Goal: Transaction & Acquisition: Purchase product/service

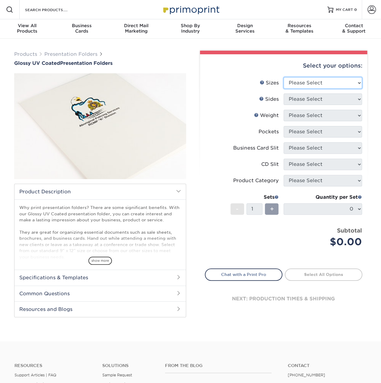
click at [316, 82] on select "Please Select 5.25" x 10.5" 6" x 9" 9" x 12" 9" x 14.5"" at bounding box center [323, 82] width 78 height 11
select select "9.00x12.00"
click at [284, 77] on select "Please Select 5.25" x 10.5" 6" x 9" 9" x 12" 9" x 14.5"" at bounding box center [323, 82] width 78 height 11
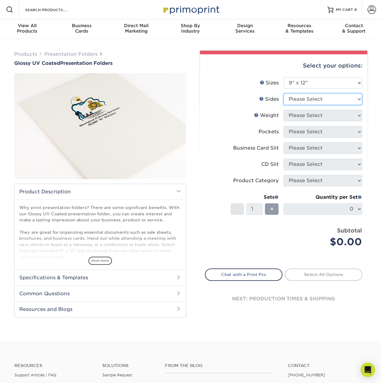
click at [310, 97] on select "Please Select Print Both Sides Print Front Only" at bounding box center [323, 98] width 78 height 11
select select "13abbda7-1d64-4f25-8bb2-c179b224825d"
click at [284, 93] on select "Please Select Print Both Sides Print Front Only" at bounding box center [323, 98] width 78 height 11
click at [311, 115] on select "Please Select 14PT 16PT" at bounding box center [323, 115] width 78 height 11
select select "14PT"
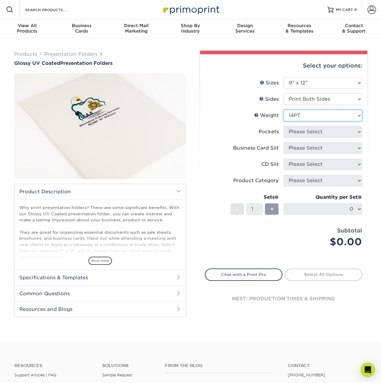
click at [284, 110] on select "Please Select 14PT 16PT" at bounding box center [323, 115] width 78 height 11
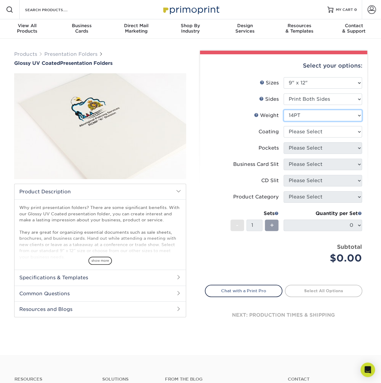
click at [317, 113] on select "Please Select 14PT 16PT" at bounding box center [323, 115] width 78 height 11
click at [256, 115] on link "Weight Help" at bounding box center [256, 114] width 5 height 5
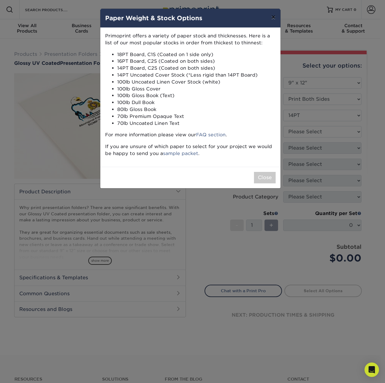
click at [273, 19] on button "×" at bounding box center [274, 17] width 14 height 17
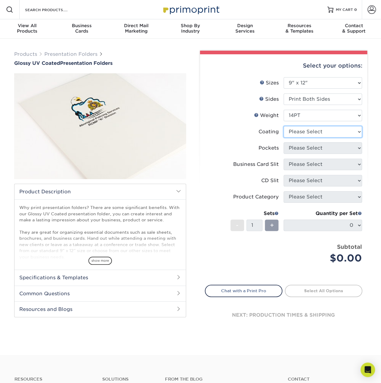
click at [315, 129] on select at bounding box center [323, 131] width 78 height 11
select select "ae367451-b2b8-45df-a344-0f05b6a12993"
click at [284, 126] on select at bounding box center [323, 131] width 78 height 11
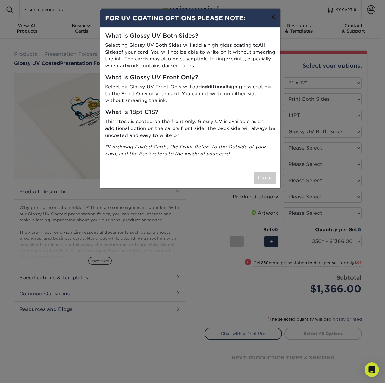
click at [274, 15] on button "×" at bounding box center [274, 17] width 14 height 17
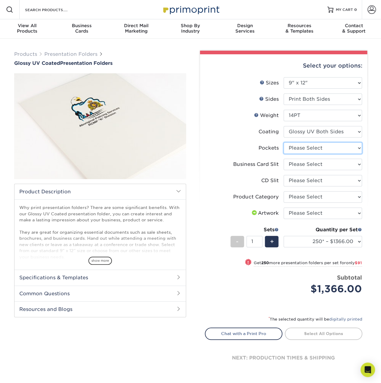
click at [317, 143] on select "Please Select 1 Pocket on the Left (Front) Side 1 Pocket on the Right (Back) Si…" at bounding box center [323, 147] width 78 height 11
select select "e8427203-e3c7-4640-a4e8-bae00c228d98"
click at [284, 142] on select "Please Select 1 Pocket on the Left (Front) Side 1 Pocket on the Right (Back) Si…" at bounding box center [323, 147] width 78 height 11
click at [314, 168] on select "Please Select No Business Card Slits On Both Pockets - Horizontal On Both Pocke…" at bounding box center [323, 164] width 78 height 11
select select "9724ca60-ead4-43f8-a546-b15fcffaa25d"
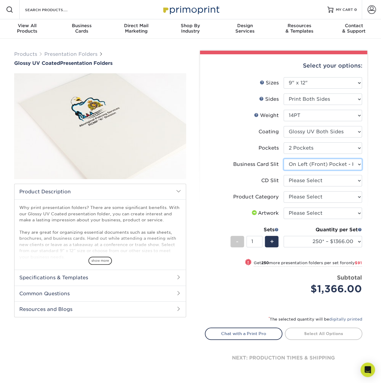
click at [284, 159] on select "Please Select No Business Card Slits On Both Pockets - Horizontal On Both Pocke…" at bounding box center [323, 164] width 78 height 11
click at [306, 182] on select "Please Select No CD Slit On the Left (Front) Pocket On the Right (Back) Pocket" at bounding box center [323, 180] width 78 height 11
select select "a092264a-7428-4d8e-b024-417dbebc6e25"
click at [284, 175] on select "Please Select No CD Slit On the Left (Front) Pocket On the Right (Back) Pocket" at bounding box center [323, 180] width 78 height 11
click at [307, 199] on select "Please Select Presentation Folders" at bounding box center [323, 196] width 78 height 11
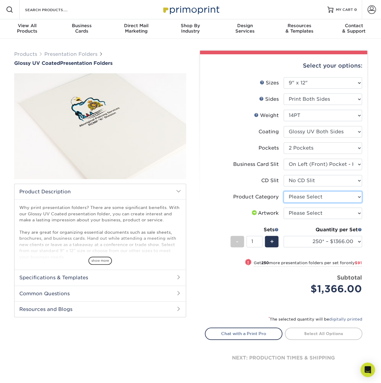
select select "57f7a581-ec4a-49d7-930d-eb044a1d12ac"
click at [284, 191] on select "Please Select Presentation Folders" at bounding box center [323, 196] width 78 height 11
click at [306, 212] on select "Please Select I will upload files I need a design - $75" at bounding box center [323, 213] width 78 height 11
select select "upload"
click at [284, 208] on select "Please Select I will upload files I need a design - $75" at bounding box center [323, 213] width 78 height 11
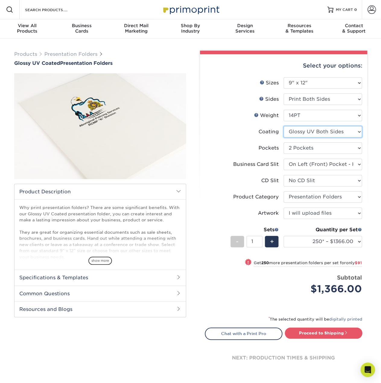
click at [325, 131] on select at bounding box center [323, 131] width 78 height 11
select select "1e8116af-acfc-44b1-83dc-8181aa338834"
click at [284, 126] on select at bounding box center [323, 131] width 78 height 11
select select "-1"
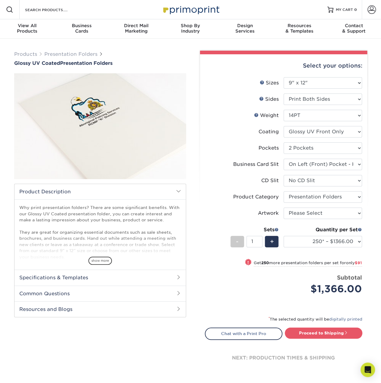
select select "-1"
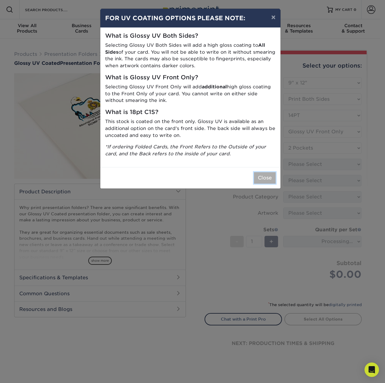
click at [259, 181] on button "Close" at bounding box center [265, 177] width 22 height 11
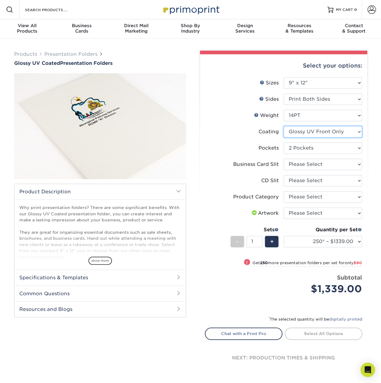
click at [320, 135] on select at bounding box center [323, 131] width 78 height 11
select select "ae367451-b2b8-45df-a344-0f05b6a12993"
click at [284, 126] on select at bounding box center [323, 131] width 78 height 11
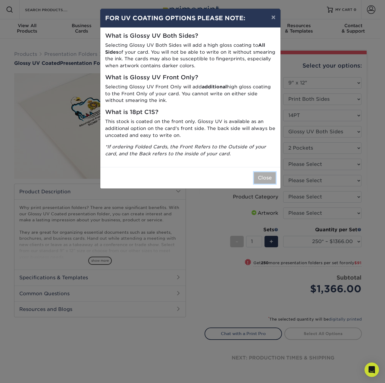
click at [260, 175] on button "Close" at bounding box center [265, 177] width 22 height 11
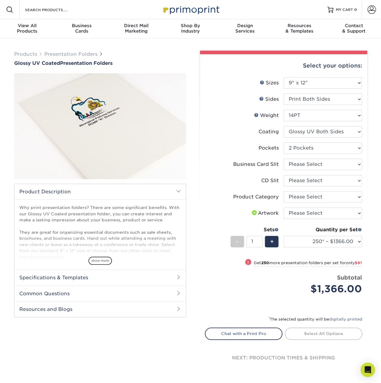
click at [157, 278] on h2 "Specifications & Templates" at bounding box center [99, 278] width 171 height 16
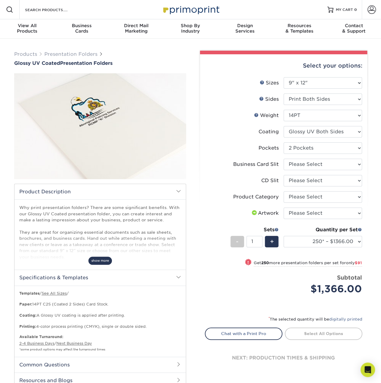
click at [100, 261] on span "show more" at bounding box center [100, 261] width 24 height 8
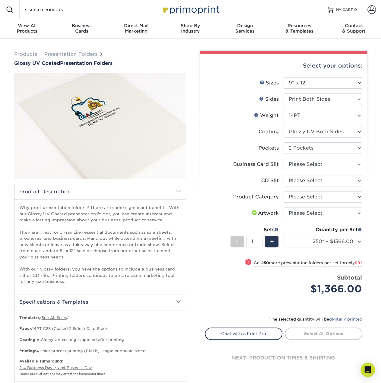
click at [274, 230] on div "Sets" at bounding box center [254, 229] width 48 height 7
click at [274, 228] on span at bounding box center [276, 229] width 4 height 4
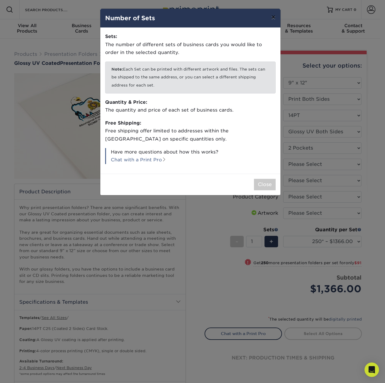
click at [274, 19] on button "×" at bounding box center [274, 17] width 14 height 17
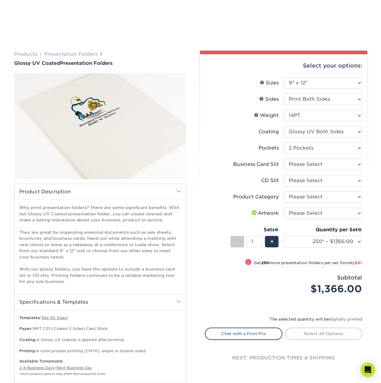
scroll to position [90, 0]
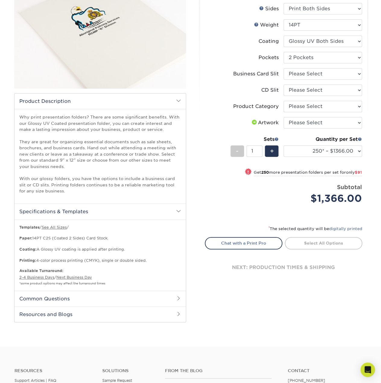
click at [176, 209] on span at bounding box center [178, 211] width 5 height 5
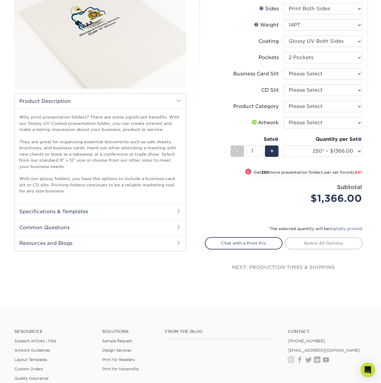
click at [126, 227] on h2 "Common Questions" at bounding box center [99, 228] width 171 height 16
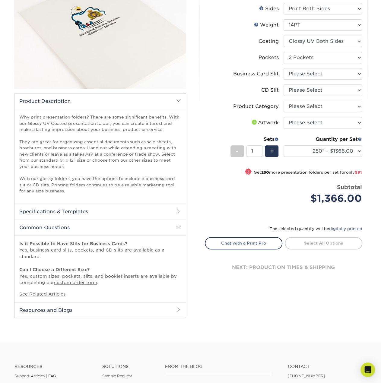
click at [126, 227] on h2 "Common Questions" at bounding box center [99, 228] width 171 height 16
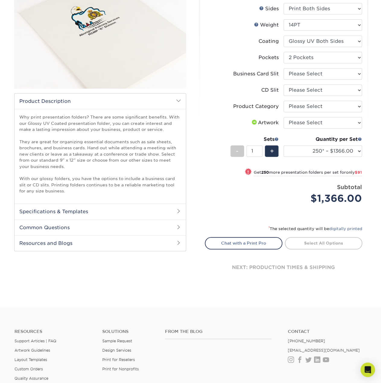
click at [127, 244] on h2 "Resources and Blogs" at bounding box center [99, 243] width 171 height 16
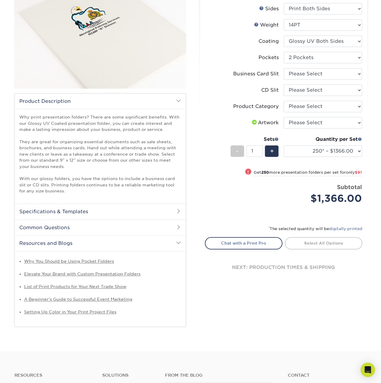
click at [127, 243] on h2 "Resources and Blogs" at bounding box center [99, 243] width 171 height 16
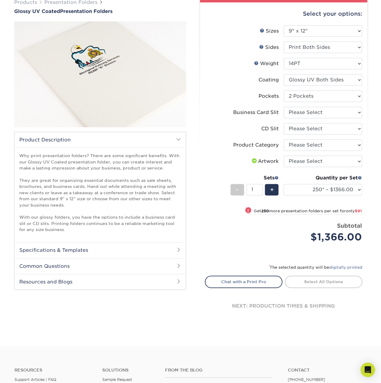
scroll to position [0, 0]
